Goal: Information Seeking & Learning: Learn about a topic

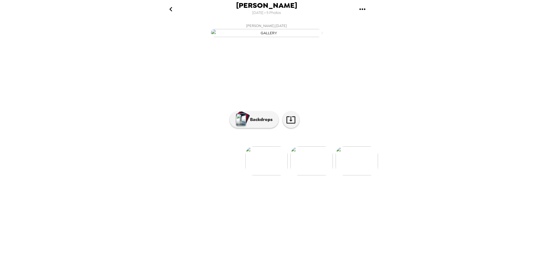
click at [311, 175] on img at bounding box center [312, 160] width 42 height 29
click at [249, 123] on p "Backdrops" at bounding box center [259, 119] width 25 height 7
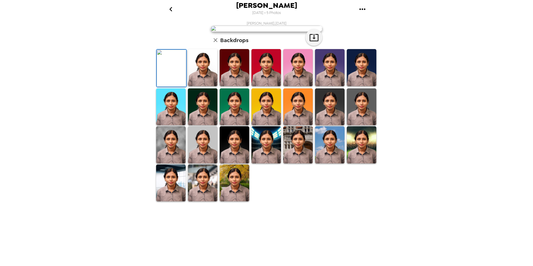
scroll to position [69, 0]
click at [232, 202] on img at bounding box center [235, 183] width 30 height 37
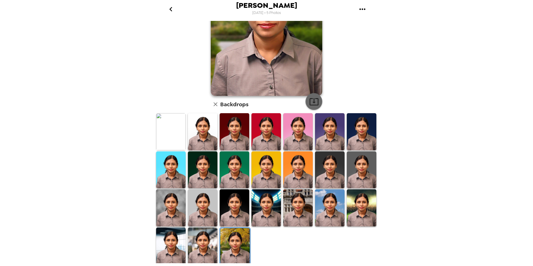
click at [312, 100] on icon "button" at bounding box center [314, 102] width 10 height 10
drag, startPoint x: 301, startPoint y: 208, endPoint x: 311, endPoint y: 177, distance: 32.1
click at [301, 208] on img at bounding box center [298, 207] width 30 height 37
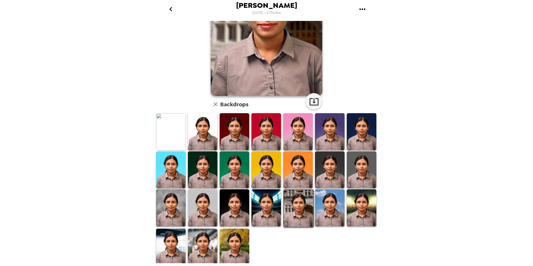
click at [267, 200] on img at bounding box center [267, 207] width 30 height 37
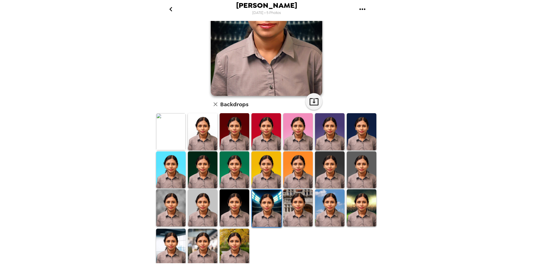
click at [202, 242] on img at bounding box center [203, 247] width 30 height 37
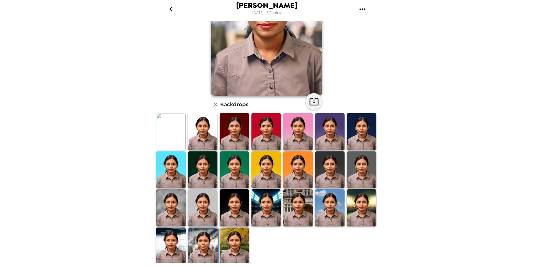
click at [175, 243] on img at bounding box center [171, 246] width 30 height 37
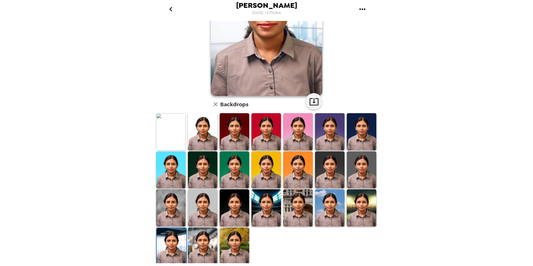
click at [359, 207] on img at bounding box center [362, 207] width 30 height 37
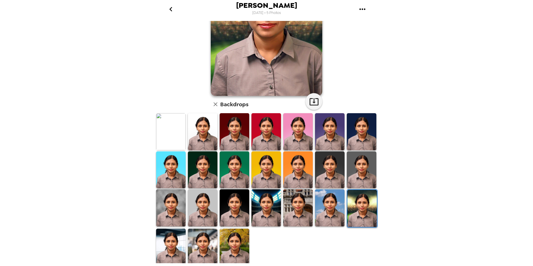
scroll to position [13, 0]
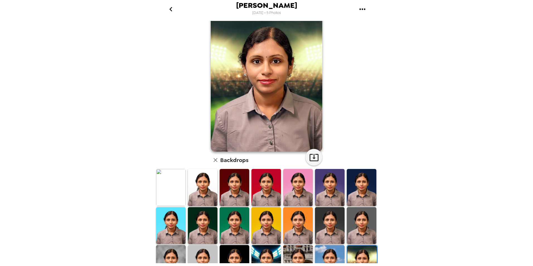
click at [169, 9] on icon "go back" at bounding box center [171, 9] width 9 height 9
click at [171, 9] on icon "go back" at bounding box center [171, 9] width 9 height 9
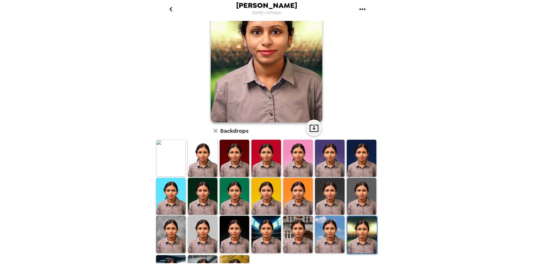
scroll to position [69, 0]
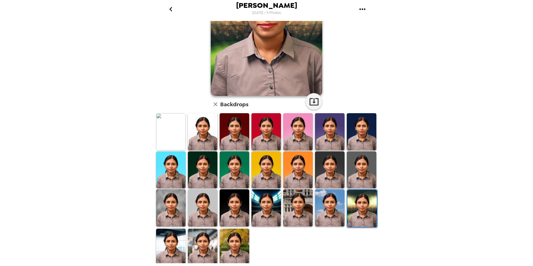
click at [171, 7] on icon "go back" at bounding box center [171, 9] width 9 height 9
click at [169, 8] on icon "go back" at bounding box center [171, 9] width 9 height 9
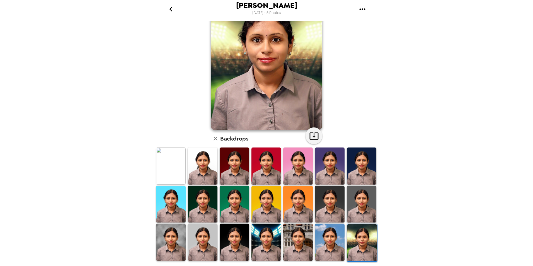
scroll to position [0, 0]
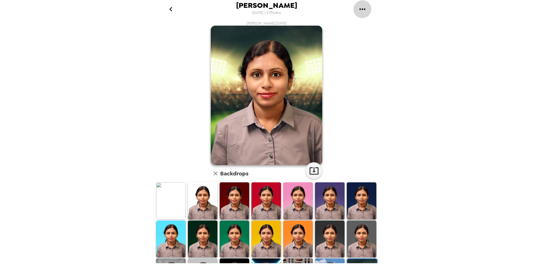
click at [357, 8] on button "gallery menu" at bounding box center [362, 9] width 18 height 18
click at [339, 25] on div at bounding box center [266, 133] width 533 height 266
click at [171, 9] on icon "go back" at bounding box center [171, 9] width 9 height 9
click at [172, 12] on icon "go back" at bounding box center [171, 9] width 9 height 9
click at [216, 173] on icon "button" at bounding box center [215, 173] width 7 height 7
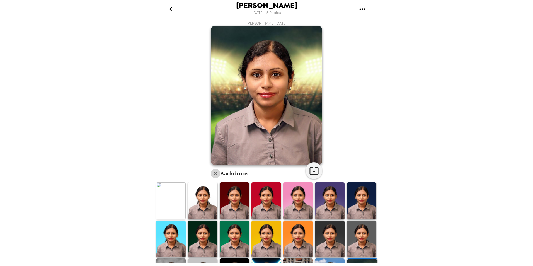
click at [214, 174] on icon "button" at bounding box center [215, 173] width 7 height 7
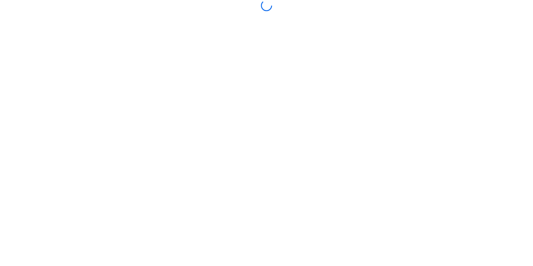
click at [214, 174] on body at bounding box center [266, 133] width 533 height 266
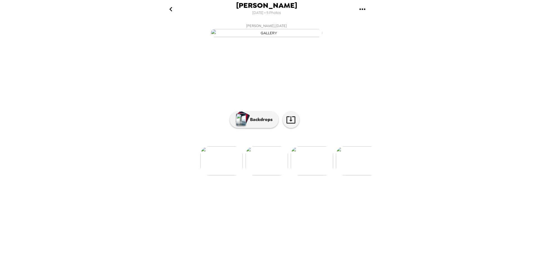
click at [364, 175] on img at bounding box center [357, 160] width 42 height 29
click at [300, 175] on img at bounding box center [312, 160] width 42 height 29
click at [260, 175] on img at bounding box center [248, 160] width 42 height 29
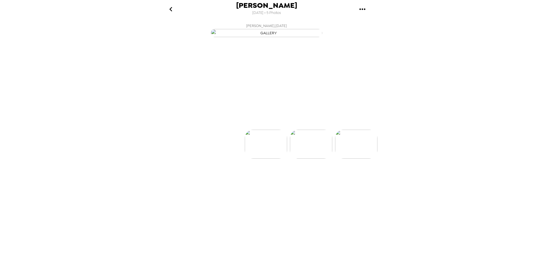
scroll to position [0, 0]
click at [264, 128] on button "Backdrops" at bounding box center [254, 119] width 49 height 17
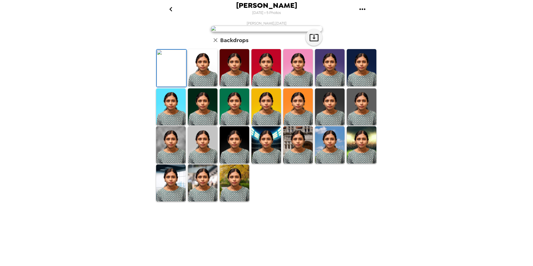
scroll to position [69, 0]
click at [235, 202] on img at bounding box center [235, 183] width 30 height 37
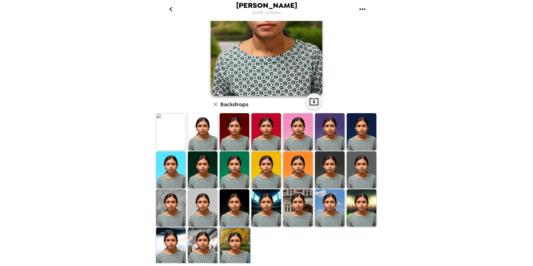
scroll to position [0, 0]
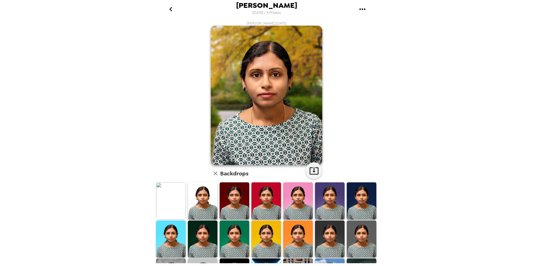
click at [172, 8] on icon "go back" at bounding box center [171, 9] width 9 height 9
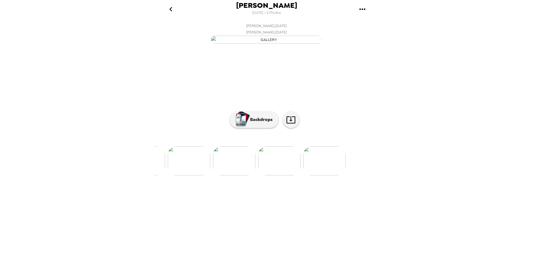
scroll to position [0, 109]
click at [301, 175] on img at bounding box center [293, 160] width 42 height 29
click at [171, 10] on icon "go back" at bounding box center [170, 9] width 3 height 4
click at [303, 175] on img at bounding box center [312, 160] width 42 height 29
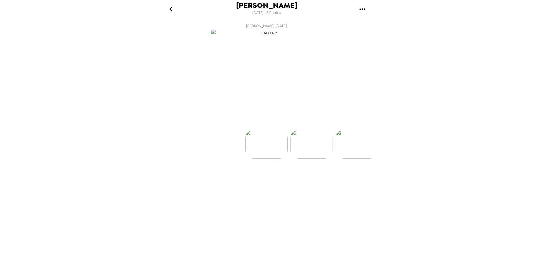
scroll to position [0, 45]
click at [253, 123] on p "Backdrops" at bounding box center [259, 119] width 25 height 7
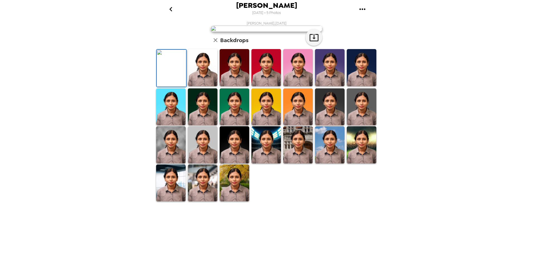
scroll to position [69, 0]
click at [243, 202] on img at bounding box center [235, 183] width 30 height 37
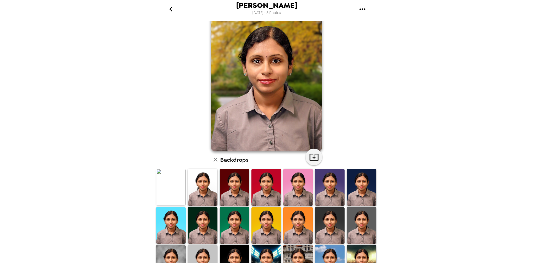
scroll to position [13, 0]
click at [172, 6] on icon "go back" at bounding box center [171, 9] width 9 height 9
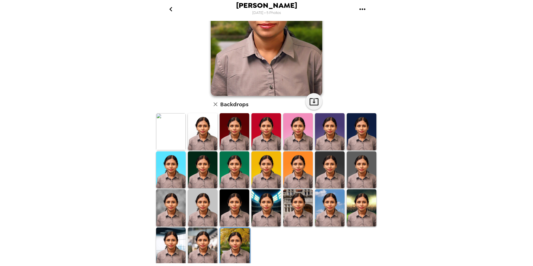
click at [213, 103] on icon "button" at bounding box center [215, 104] width 7 height 7
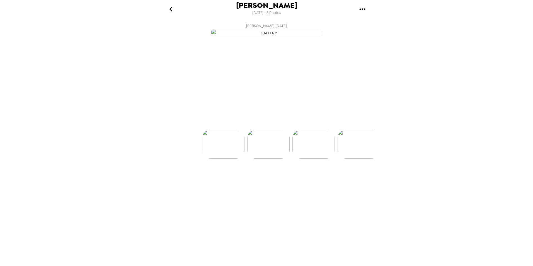
scroll to position [0, 45]
click at [233, 175] on img at bounding box center [222, 160] width 42 height 29
click at [266, 123] on p "Backdrops" at bounding box center [259, 119] width 25 height 7
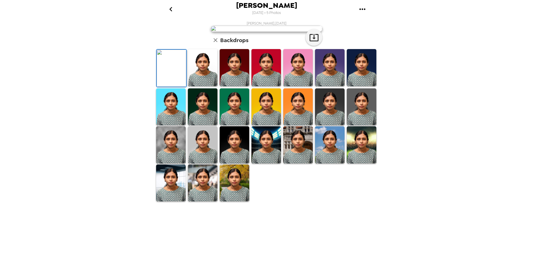
scroll to position [69, 0]
click at [243, 202] on img at bounding box center [235, 183] width 30 height 37
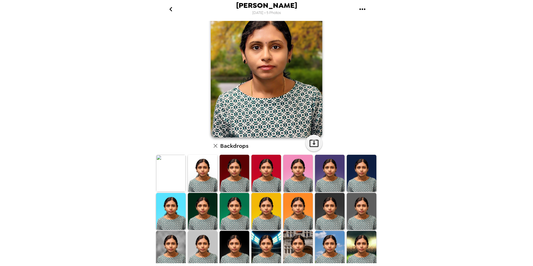
scroll to position [0, 0]
